Goal: Transaction & Acquisition: Purchase product/service

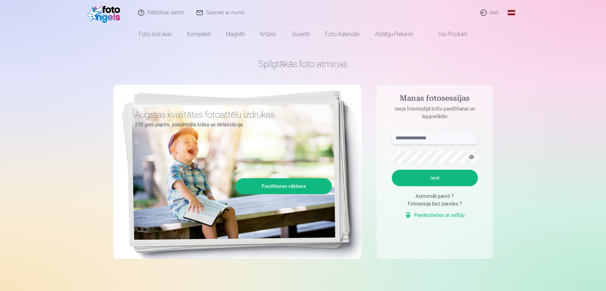
click at [406, 141] on input "text" at bounding box center [435, 138] width 86 height 13
type input "**********"
click at [409, 183] on button "Ieiet" at bounding box center [435, 178] width 86 height 16
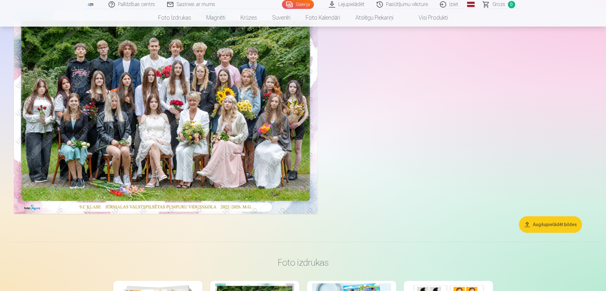
scroll to position [63, 0]
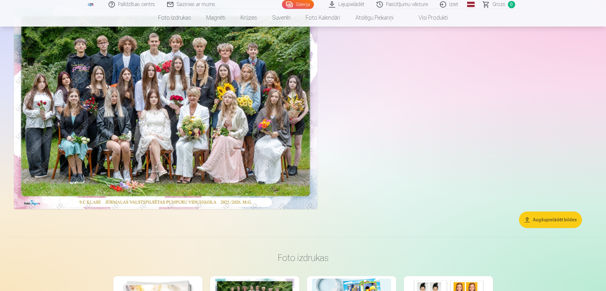
click at [548, 220] on button "Augšupielādēt bildes" at bounding box center [550, 219] width 63 height 16
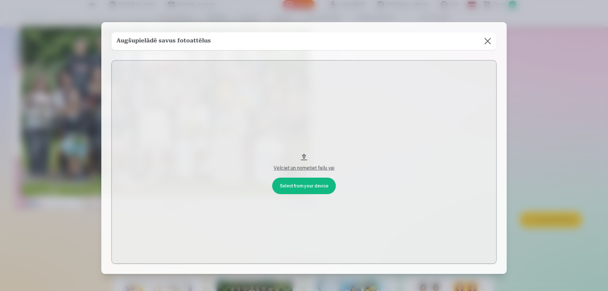
click at [307, 169] on div "Velciet un nometiet failu vai" at bounding box center [304, 168] width 372 height 8
click at [490, 43] on button at bounding box center [487, 41] width 18 height 18
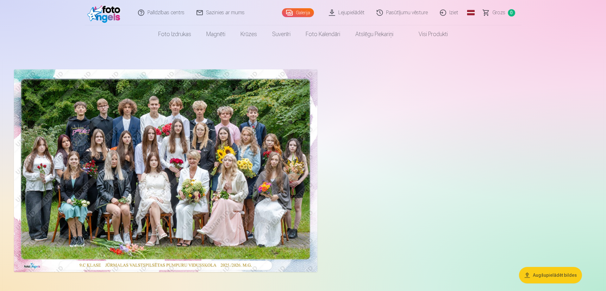
scroll to position [0, 0]
click at [274, 161] on img at bounding box center [165, 171] width 303 height 203
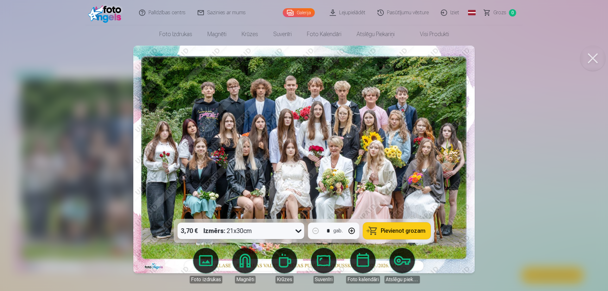
click at [592, 60] on button at bounding box center [592, 58] width 25 height 25
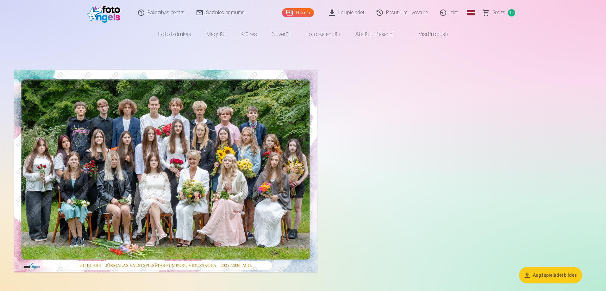
click at [394, 13] on link "Pasūtījumu vēsture" at bounding box center [402, 12] width 63 height 25
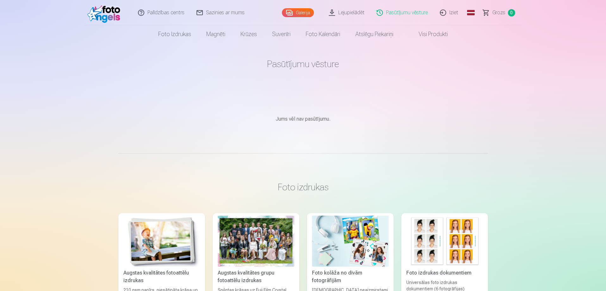
click at [299, 16] on link "Galerija" at bounding box center [298, 12] width 32 height 9
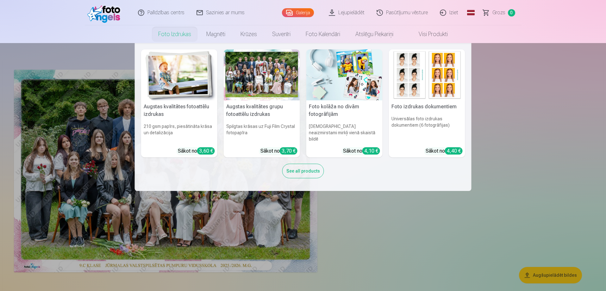
click at [183, 36] on link "Foto izdrukas" at bounding box center [175, 34] width 48 height 18
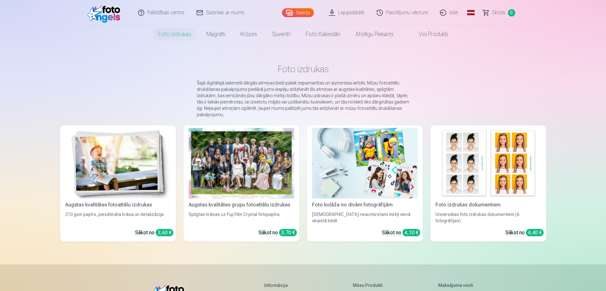
click at [103, 157] on img at bounding box center [118, 163] width 106 height 71
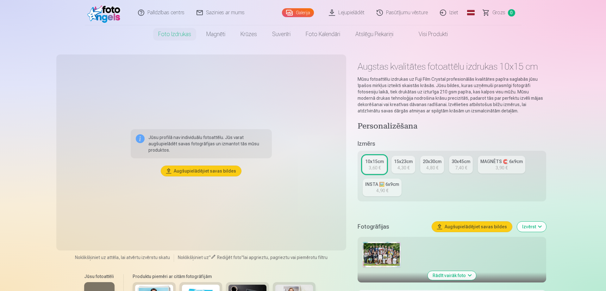
click at [399, 164] on link "15x23cm 4,30 €" at bounding box center [403, 165] width 24 height 18
click at [436, 165] on div "4,80 €" at bounding box center [432, 168] width 12 height 6
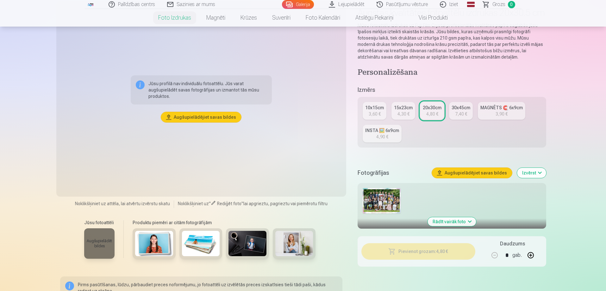
scroll to position [95, 0]
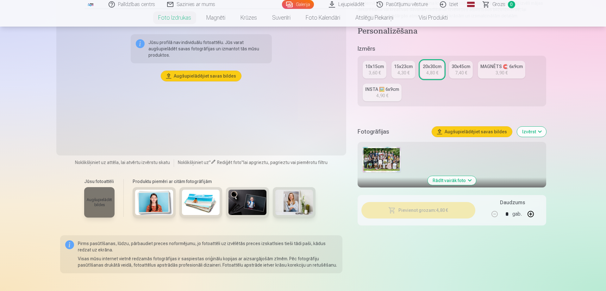
click at [447, 180] on button "Rādīt vairāk foto" at bounding box center [452, 180] width 48 height 9
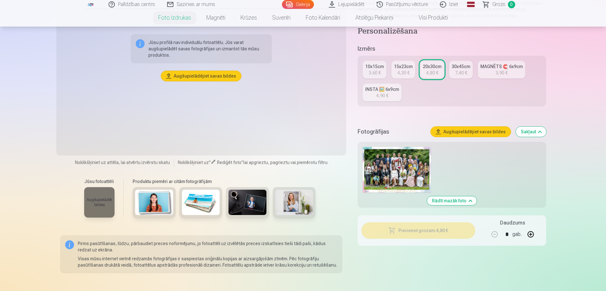
click at [405, 172] on img at bounding box center [397, 170] width 68 height 46
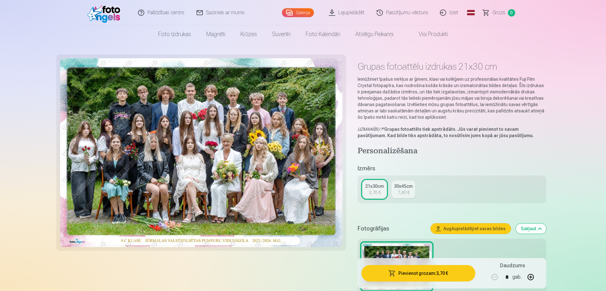
click at [404, 195] on div "7,40 €" at bounding box center [403, 192] width 12 height 6
click at [377, 192] on div "3,70 €" at bounding box center [375, 192] width 12 height 6
click at [198, 102] on img at bounding box center [201, 152] width 283 height 189
